Goal: Task Accomplishment & Management: Complete application form

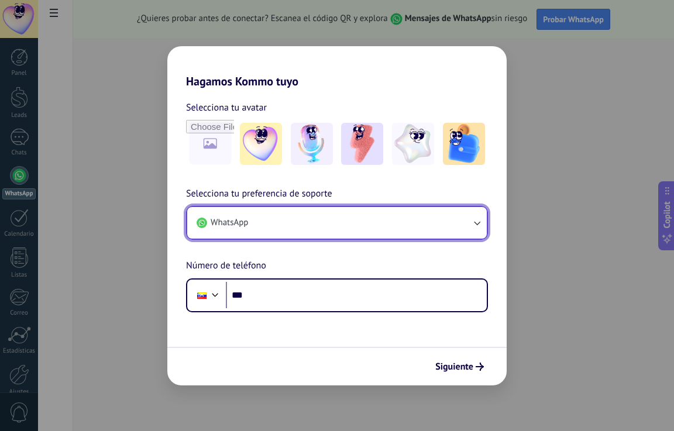
click at [477, 223] on icon "button" at bounding box center [477, 223] width 12 height 12
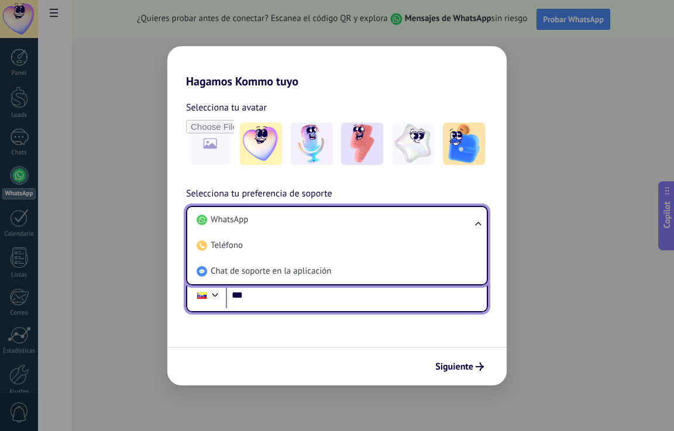
click at [254, 293] on input "***" at bounding box center [356, 295] width 261 height 27
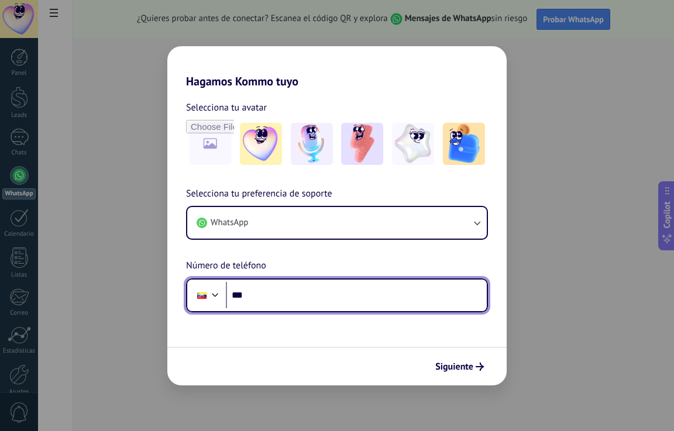
click at [248, 291] on input "***" at bounding box center [356, 295] width 261 height 27
type input "**********"
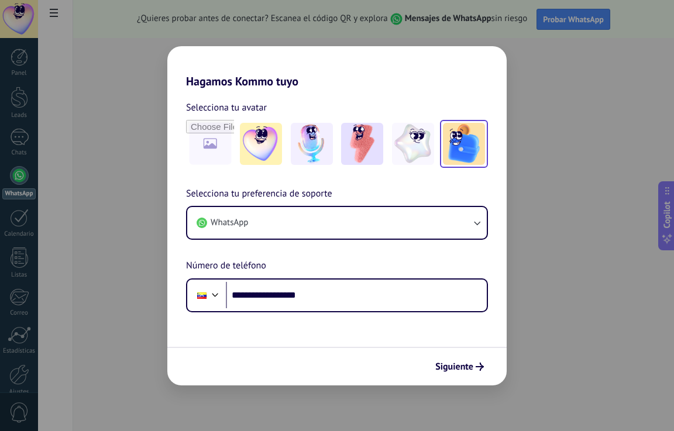
click at [471, 148] on img at bounding box center [464, 144] width 42 height 42
click at [262, 144] on img at bounding box center [261, 144] width 42 height 42
click at [465, 146] on img at bounding box center [464, 144] width 42 height 42
click at [443, 370] on span "Siguiente" at bounding box center [454, 367] width 38 height 8
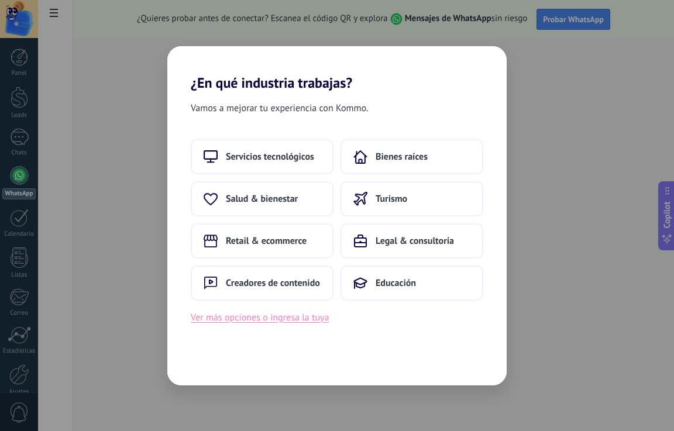
click at [234, 319] on button "Ver más opciones o ingresa la tuya" at bounding box center [260, 317] width 138 height 15
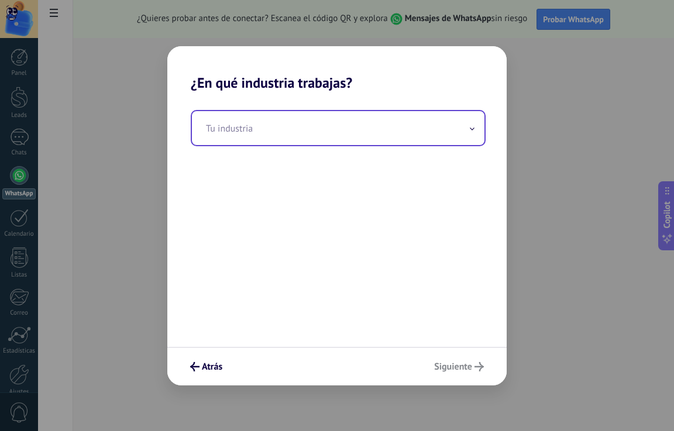
click at [472, 129] on icon at bounding box center [472, 128] width 4 height 2
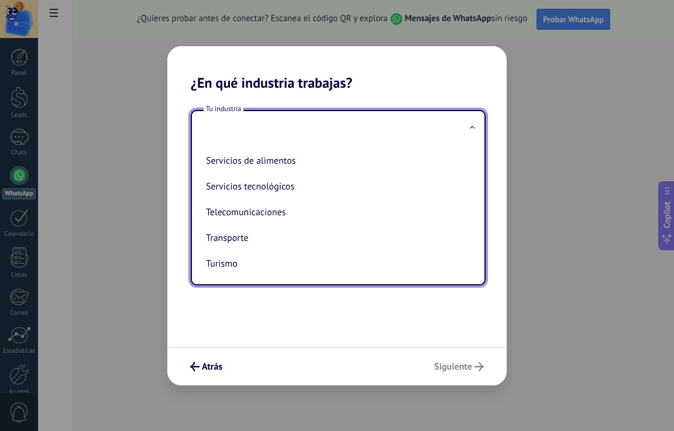
scroll to position [310, 0]
drag, startPoint x: 478, startPoint y: 261, endPoint x: 484, endPoint y: 275, distance: 16.0
click at [484, 275] on div "Tu industria Automotriz Bienes raíces Creadores de contenido Educación Finanzas…" at bounding box center [338, 197] width 295 height 175
click at [220, 364] on span "Atrás" at bounding box center [212, 367] width 20 height 8
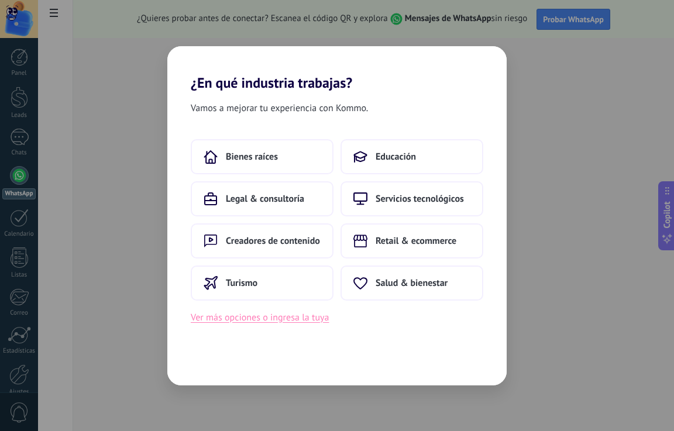
click at [216, 319] on button "Ver más opciones o ingresa la tuya" at bounding box center [260, 317] width 138 height 15
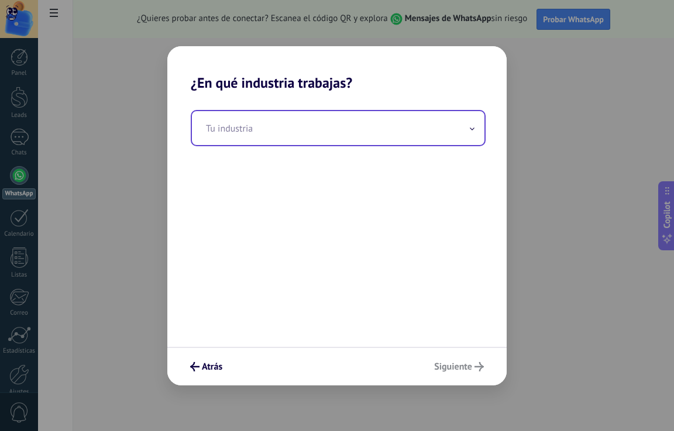
click at [201, 122] on input "text" at bounding box center [338, 128] width 292 height 34
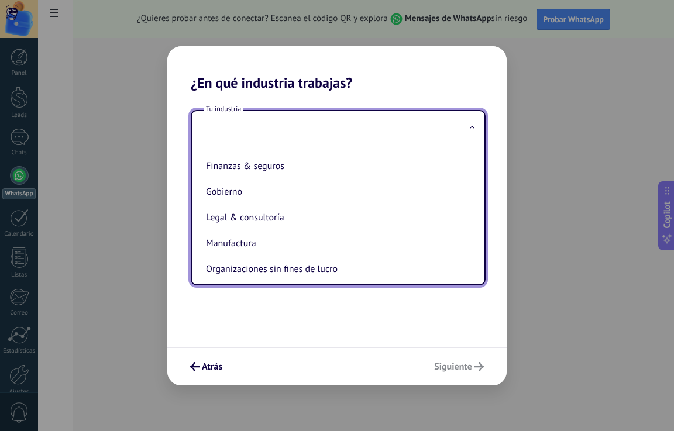
scroll to position [75, 0]
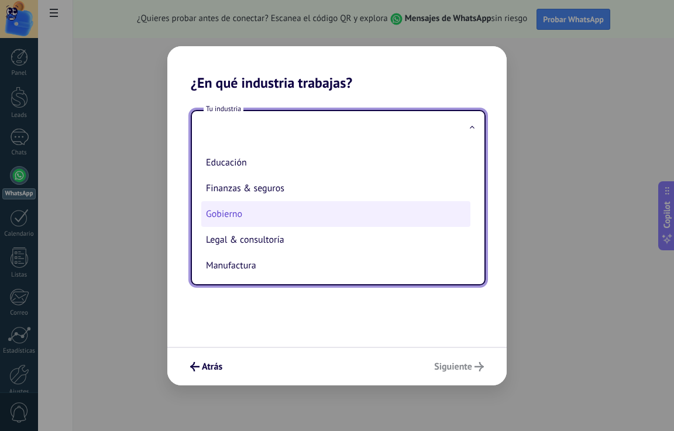
click at [226, 213] on li "Gobierno" at bounding box center [335, 214] width 269 height 26
type input "********"
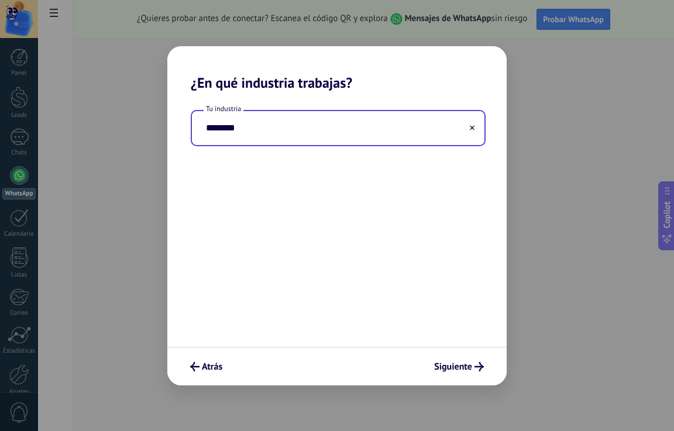
click at [336, 127] on input "********" at bounding box center [338, 128] width 292 height 34
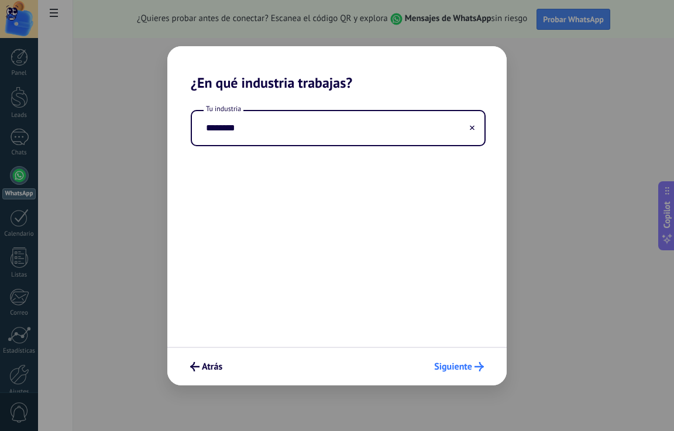
click at [442, 370] on span "Siguiente" at bounding box center [453, 367] width 38 height 8
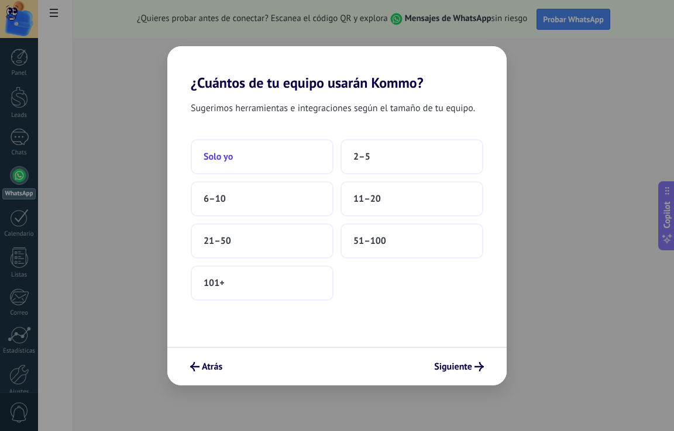
click at [227, 164] on button "Solo yo" at bounding box center [262, 156] width 143 height 35
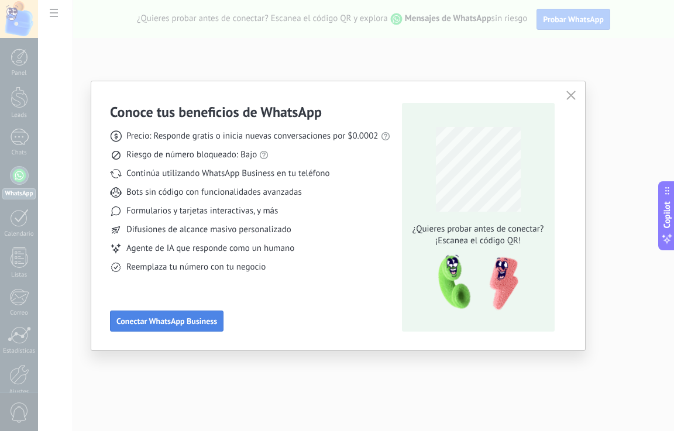
click at [174, 329] on button "Conectar WhatsApp Business" at bounding box center [166, 320] width 113 height 21
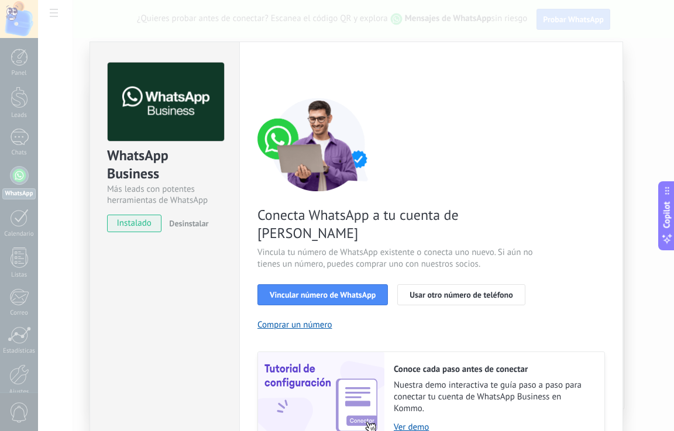
click at [129, 228] on span "instalado" at bounding box center [134, 224] width 53 height 18
click at [122, 226] on span "instalado" at bounding box center [134, 224] width 53 height 18
click at [157, 102] on img at bounding box center [166, 102] width 116 height 79
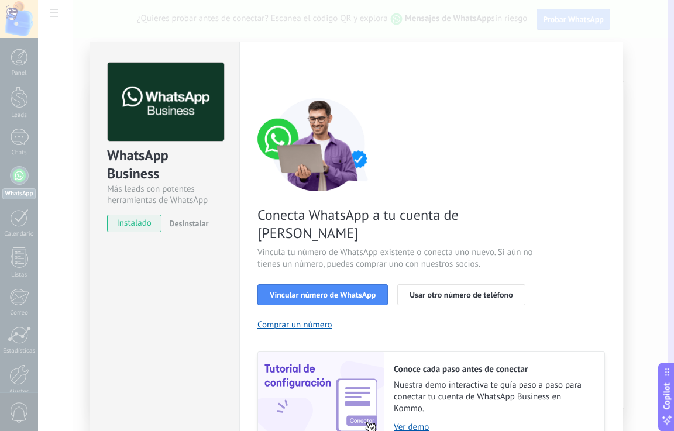
drag, startPoint x: 667, startPoint y: 195, endPoint x: 672, endPoint y: 389, distance: 193.6
click at [672, 389] on div "Copilot" at bounding box center [667, 397] width 12 height 59
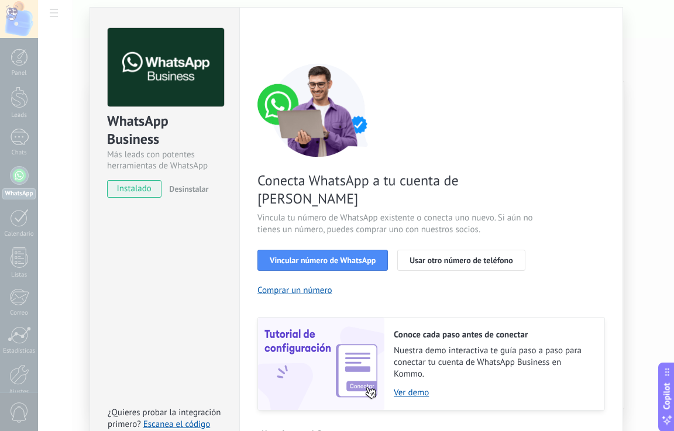
scroll to position [48, 0]
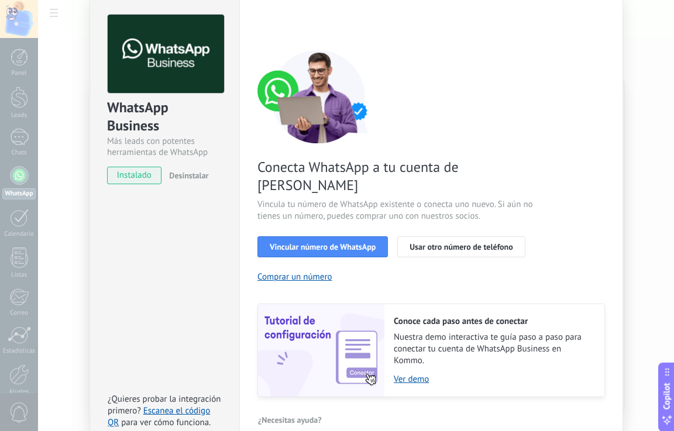
drag, startPoint x: 664, startPoint y: 4, endPoint x: 668, endPoint y: 56, distance: 52.2
click at [668, 56] on div "WhatsApp Business Más leads con potentes herramientas de WhatsApp instalado Des…" at bounding box center [356, 215] width 636 height 431
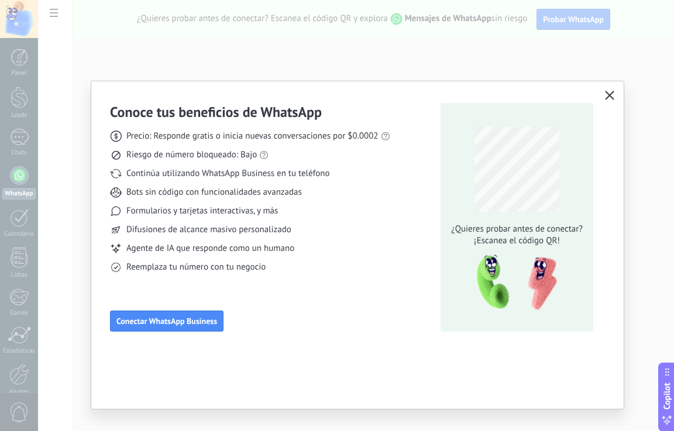
scroll to position [0, 0]
click at [157, 325] on span "Conectar WhatsApp Business" at bounding box center [166, 321] width 101 height 8
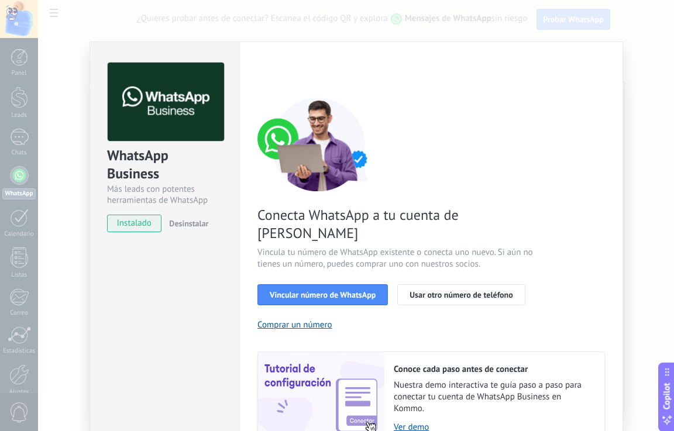
scroll to position [48, 0]
